Goal: Check status

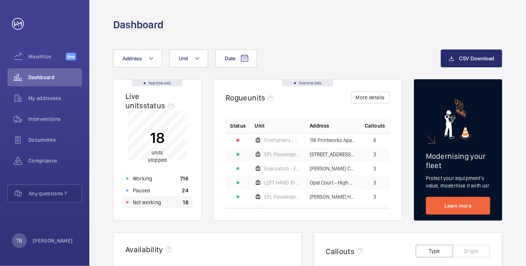
click at [177, 201] on div "Not working 18" at bounding box center [157, 203] width 71 height 12
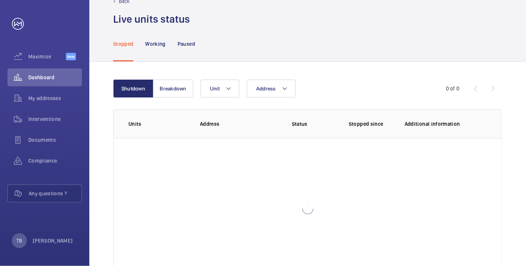
scroll to position [16, 0]
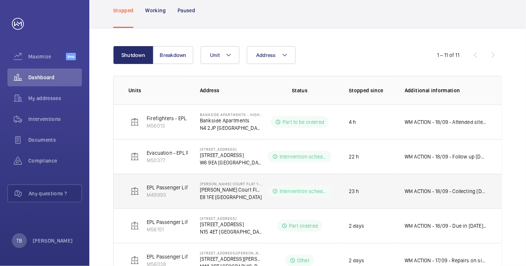
scroll to position [55, 0]
click at [437, 188] on p "WM ACTION - 18/09 - Collecting [DATE] to fit 17/09 - New lock required" at bounding box center [446, 190] width 82 height 7
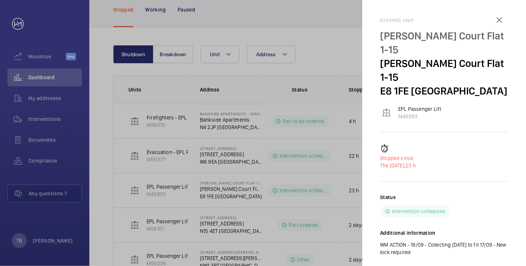
click at [452, 229] on div "Additional information WM ACTION - 18/09 - Collecting [DATE] to fit 17/09 - New…" at bounding box center [444, 242] width 128 height 27
click at [417, 241] on p "WM ACTION - 18/09 - Collecting [DATE] to fit 17/09 - New lock required" at bounding box center [444, 248] width 128 height 15
drag, startPoint x: 413, startPoint y: 217, endPoint x: 418, endPoint y: 232, distance: 15.4
click at [418, 232] on div "Status Intervention scheduled Additional information WM ACTION - 18/09 - Collec…" at bounding box center [444, 231] width 128 height 75
drag, startPoint x: 418, startPoint y: 232, endPoint x: 422, endPoint y: 229, distance: 5.1
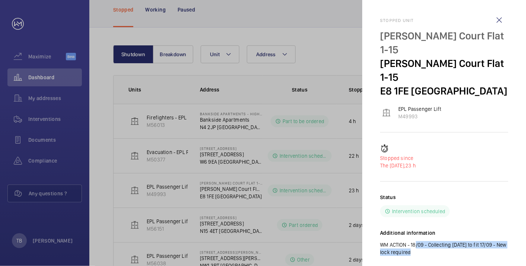
click at [422, 229] on div "Status Intervention scheduled Additional information WM ACTION - 18/09 - Collec…" at bounding box center [444, 231] width 128 height 75
click at [441, 237] on div "Status Intervention scheduled Additional information WM ACTION - 18/09 - Collec…" at bounding box center [444, 231] width 128 height 75
click at [495, 20] on wm-front-icon-button at bounding box center [500, 20] width 18 height 18
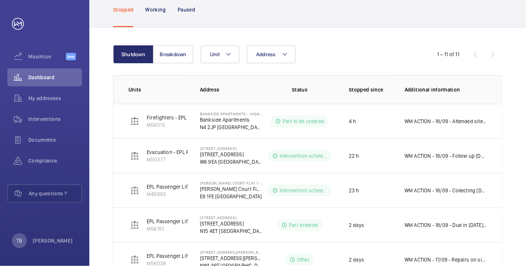
click at [333, 41] on div "Shutdown Breakdown Address Unit 1 – 11 of 11 Units Address Status Stopped since…" at bounding box center [307, 266] width 437 height 476
click at [510, 193] on div "Shutdown Breakdown Address Unit 1 – 11 of 11 Units Address Status Stopped since…" at bounding box center [307, 266] width 437 height 476
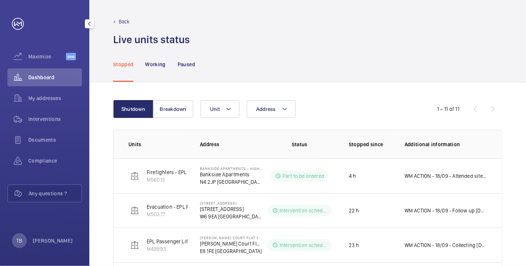
click at [57, 76] on span "Dashboard" at bounding box center [55, 77] width 54 height 7
